Goal: Transaction & Acquisition: Purchase product/service

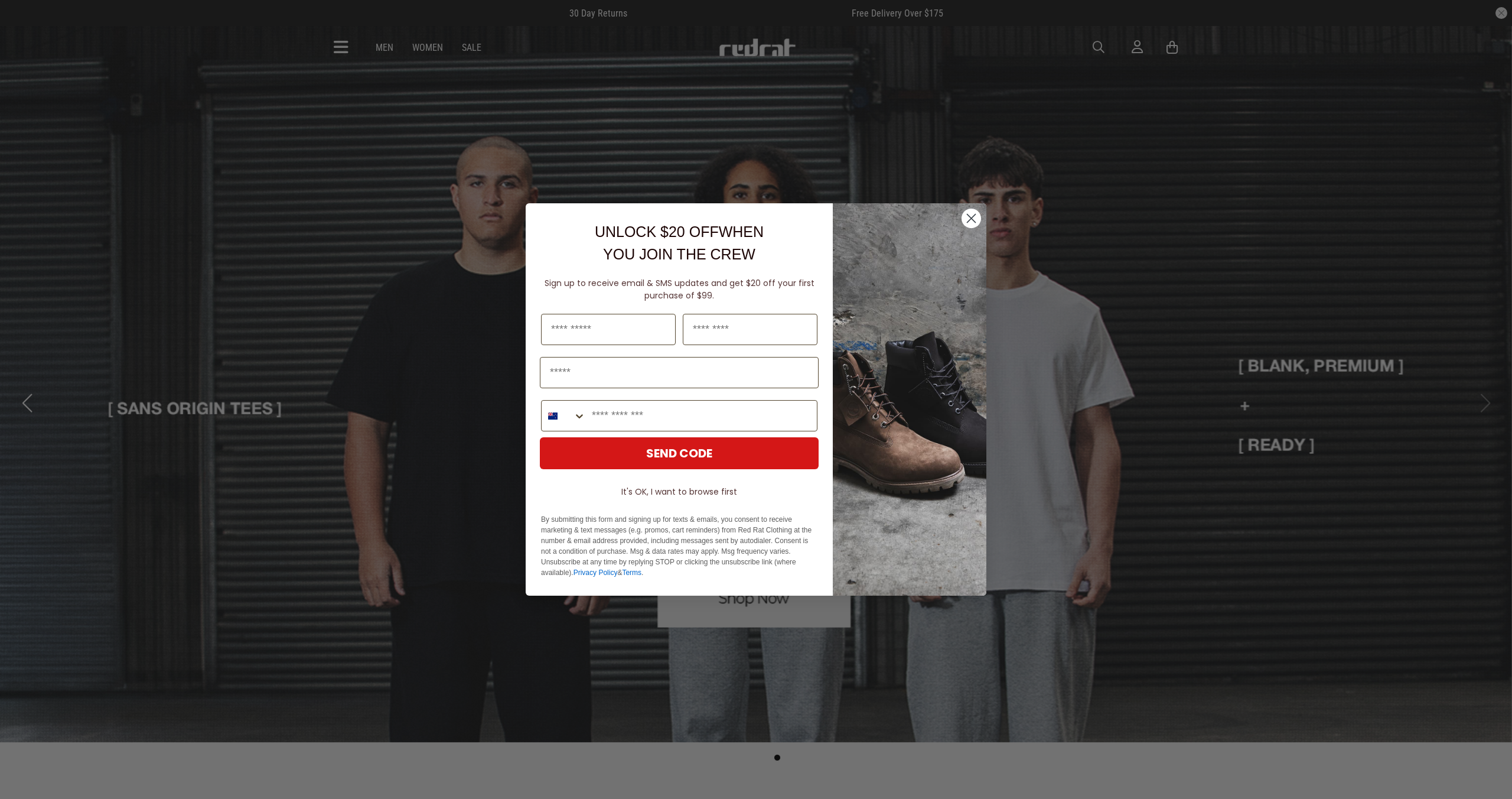
click at [971, 218] on icon "Close dialog" at bounding box center [971, 218] width 8 height 8
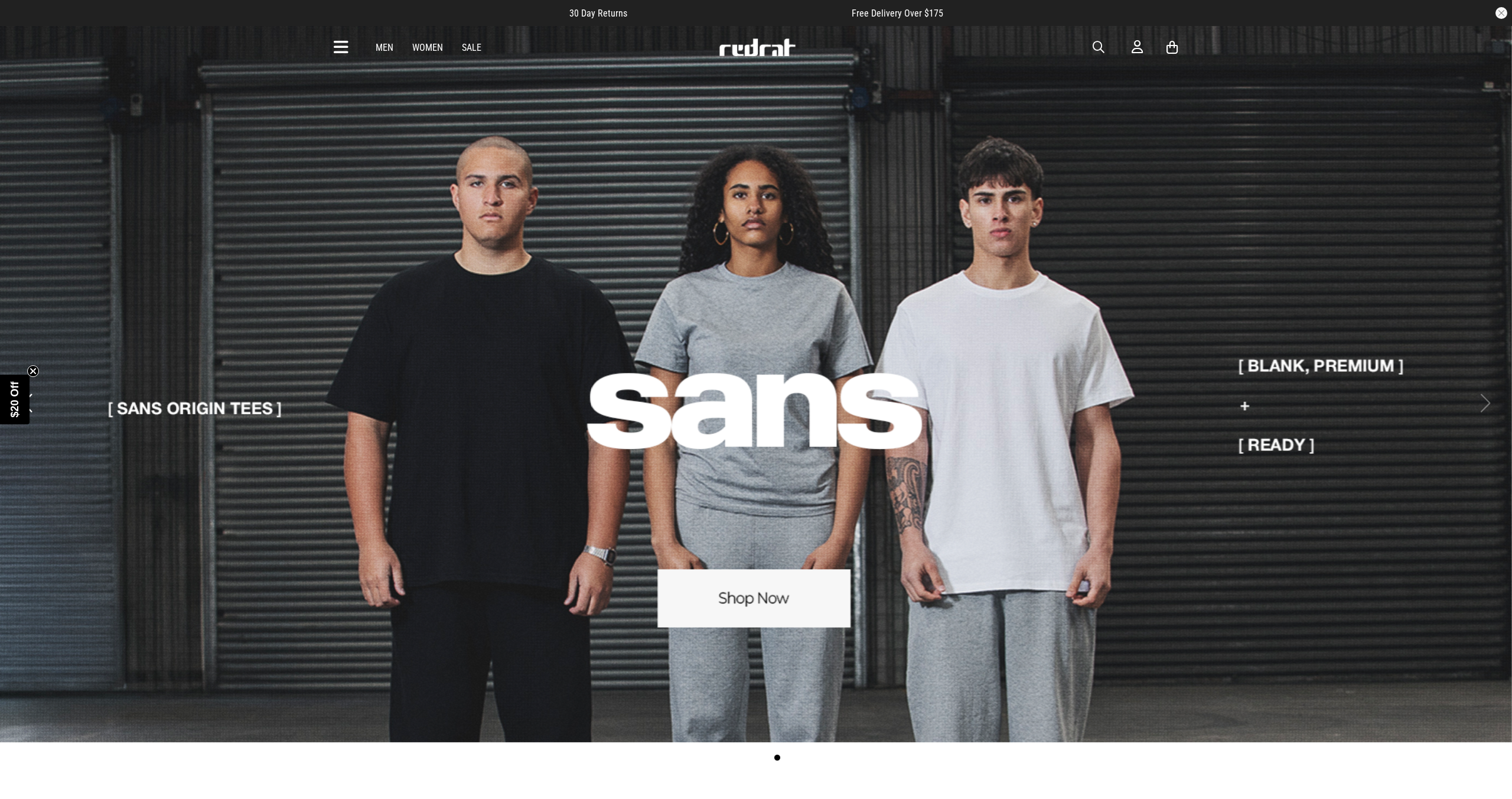
scroll to position [4, 0]
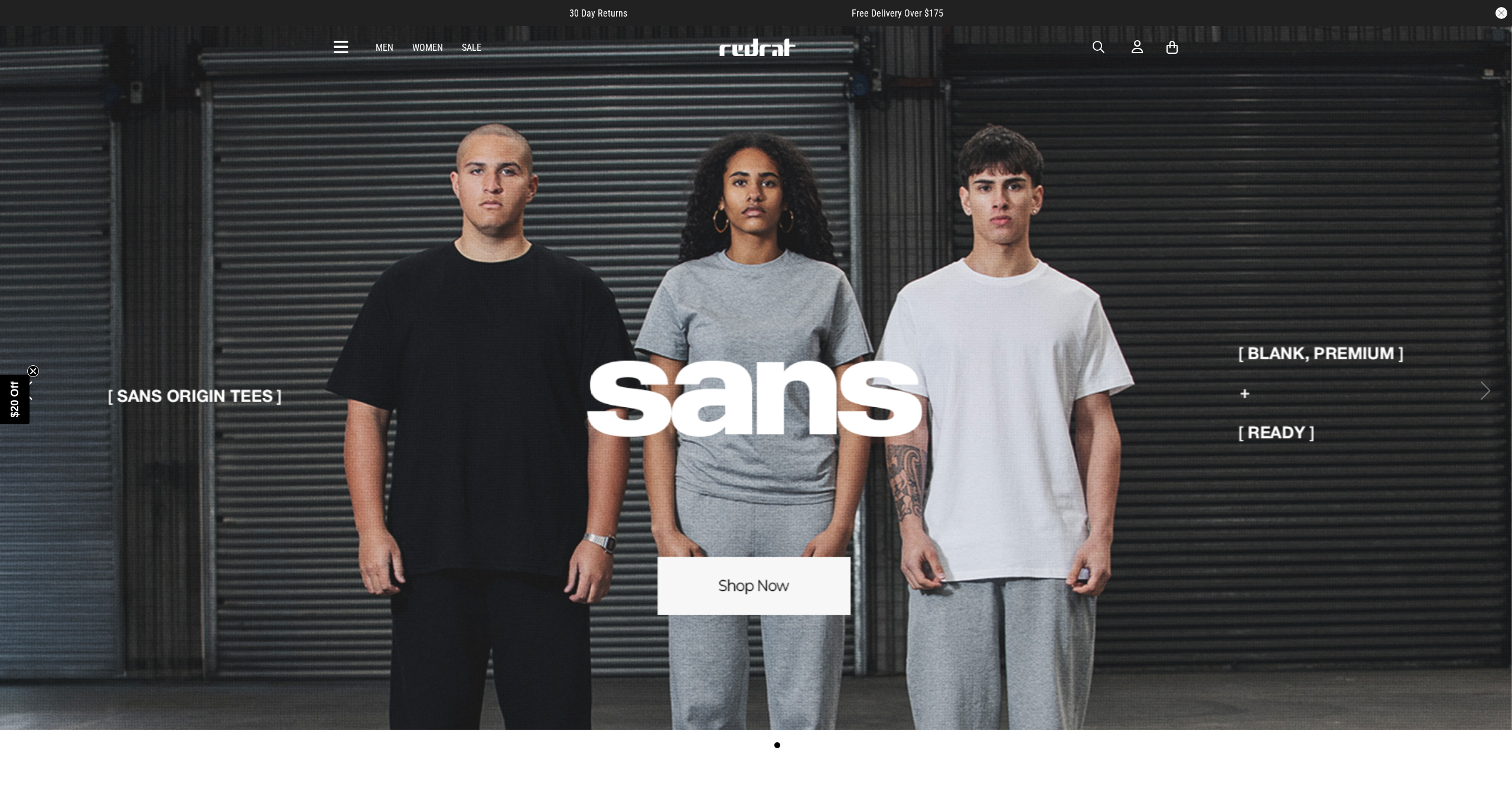
click at [475, 48] on link "Sale" at bounding box center [472, 47] width 19 height 11
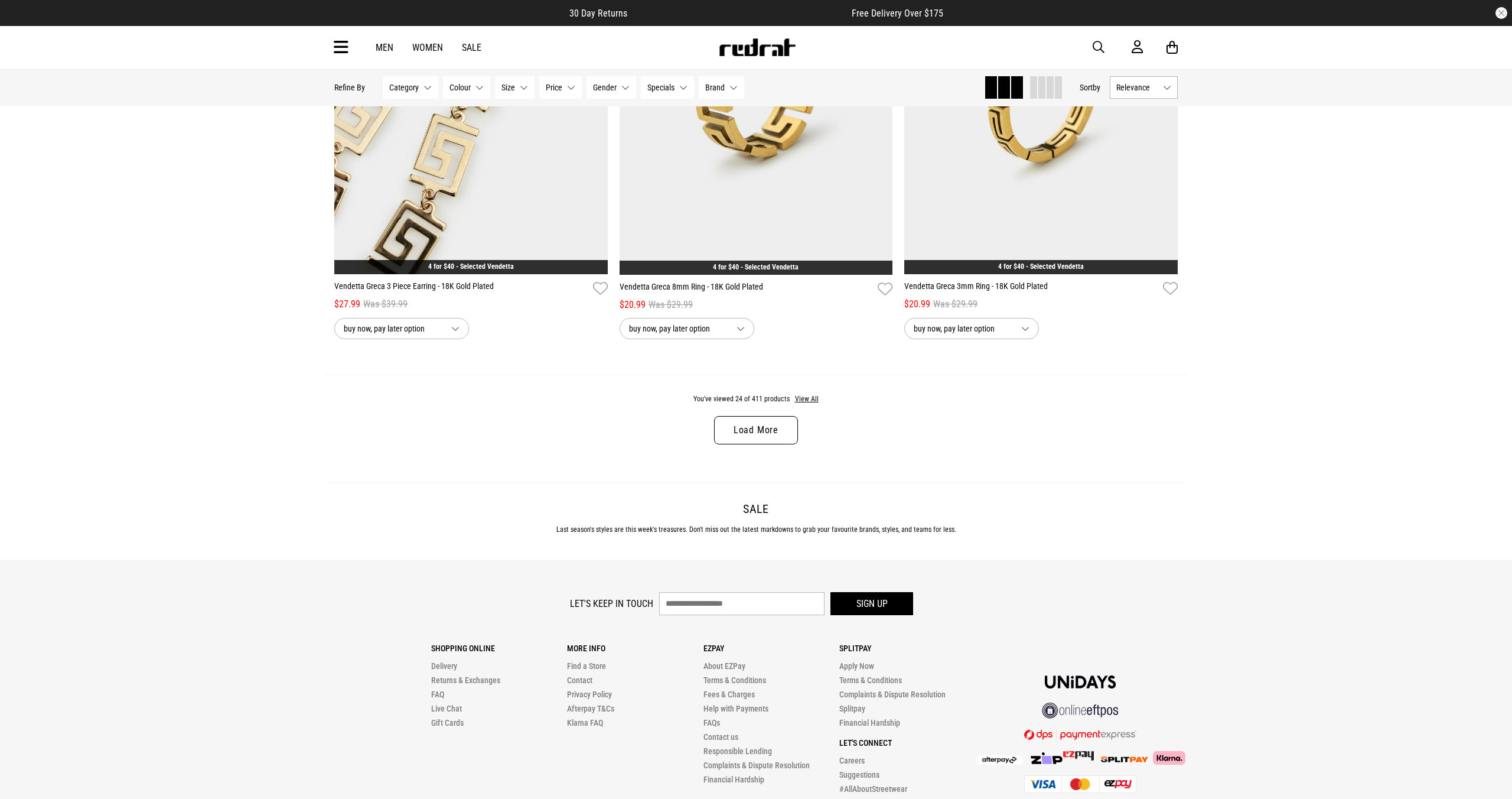
click at [765, 434] on link "Load More" at bounding box center [756, 430] width 84 height 28
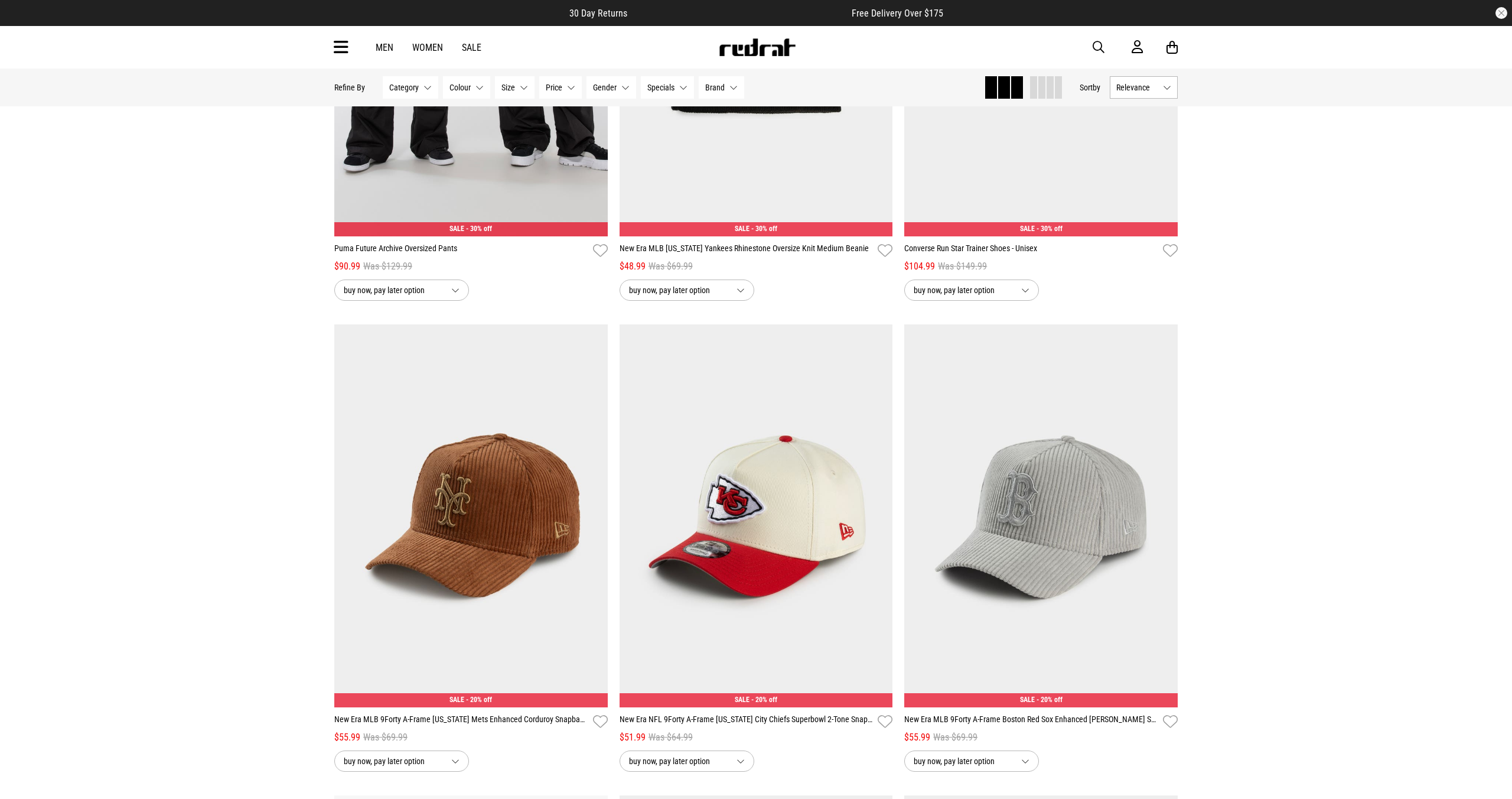
scroll to position [6009, 0]
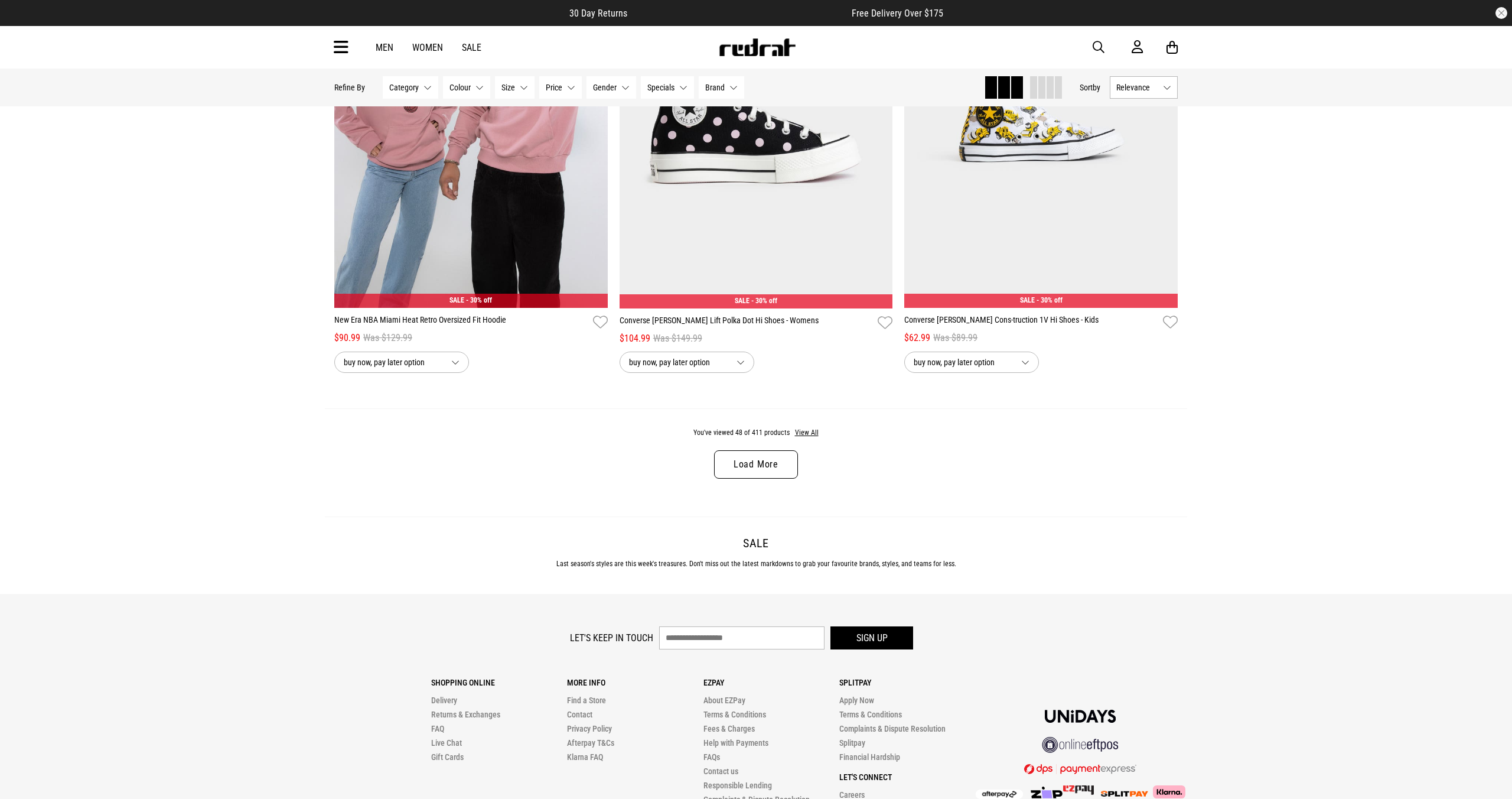
click at [763, 457] on link "Load More" at bounding box center [756, 464] width 84 height 28
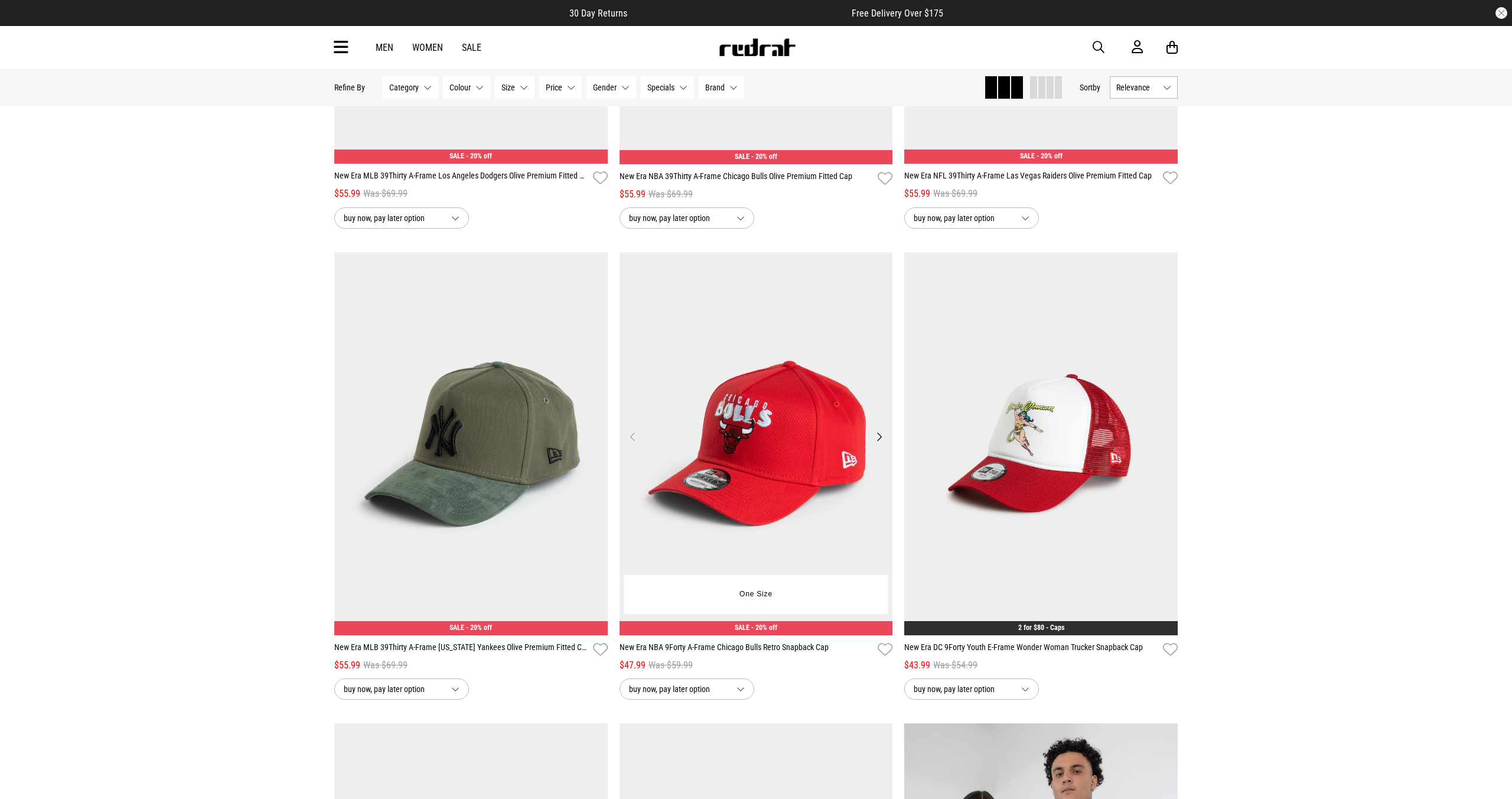
scroll to position [8434, 0]
